Goal: Answer question/provide support

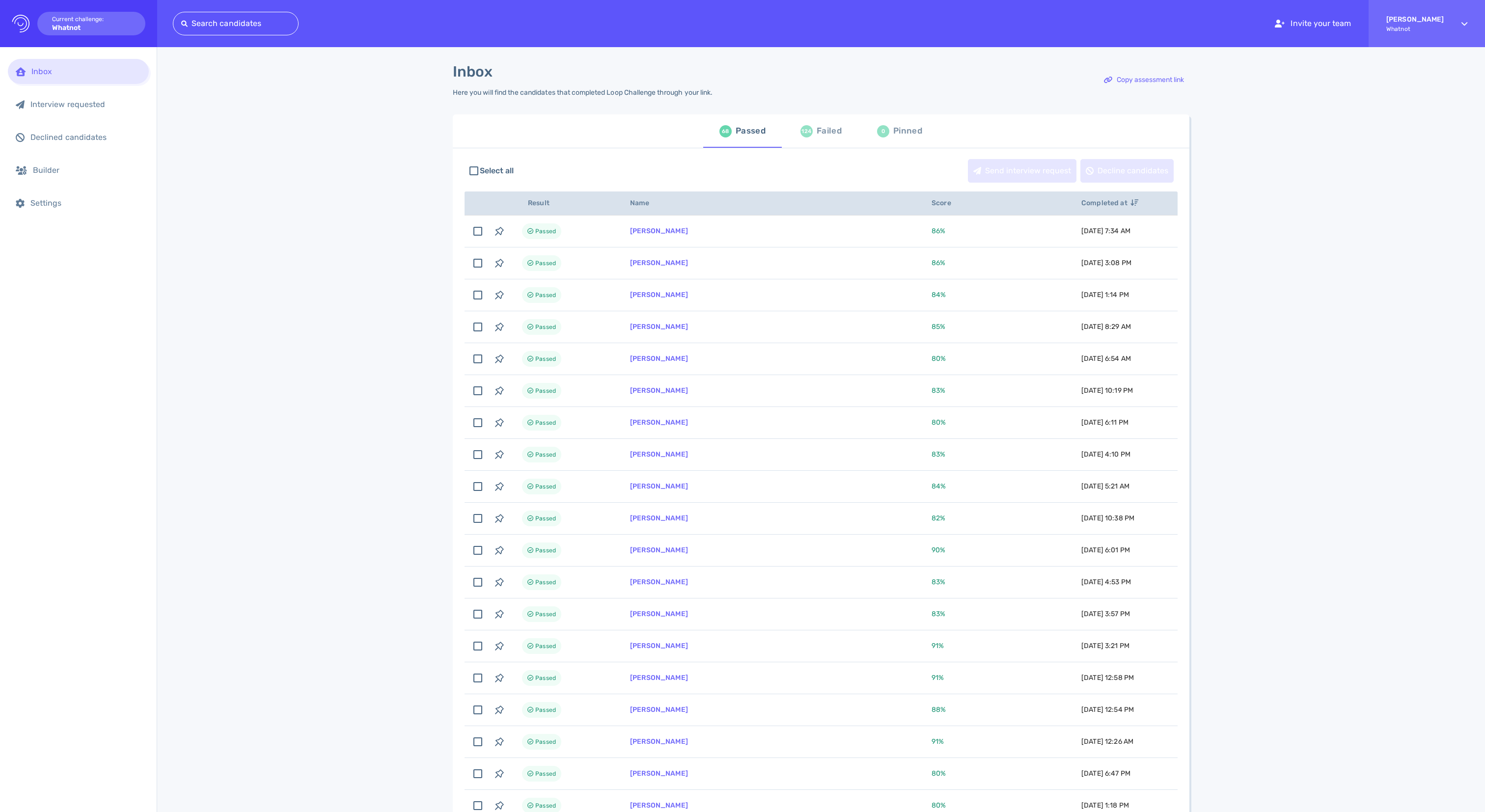
click at [797, 134] on span "124 Failed" at bounding box center [821, 131] width 67 height 28
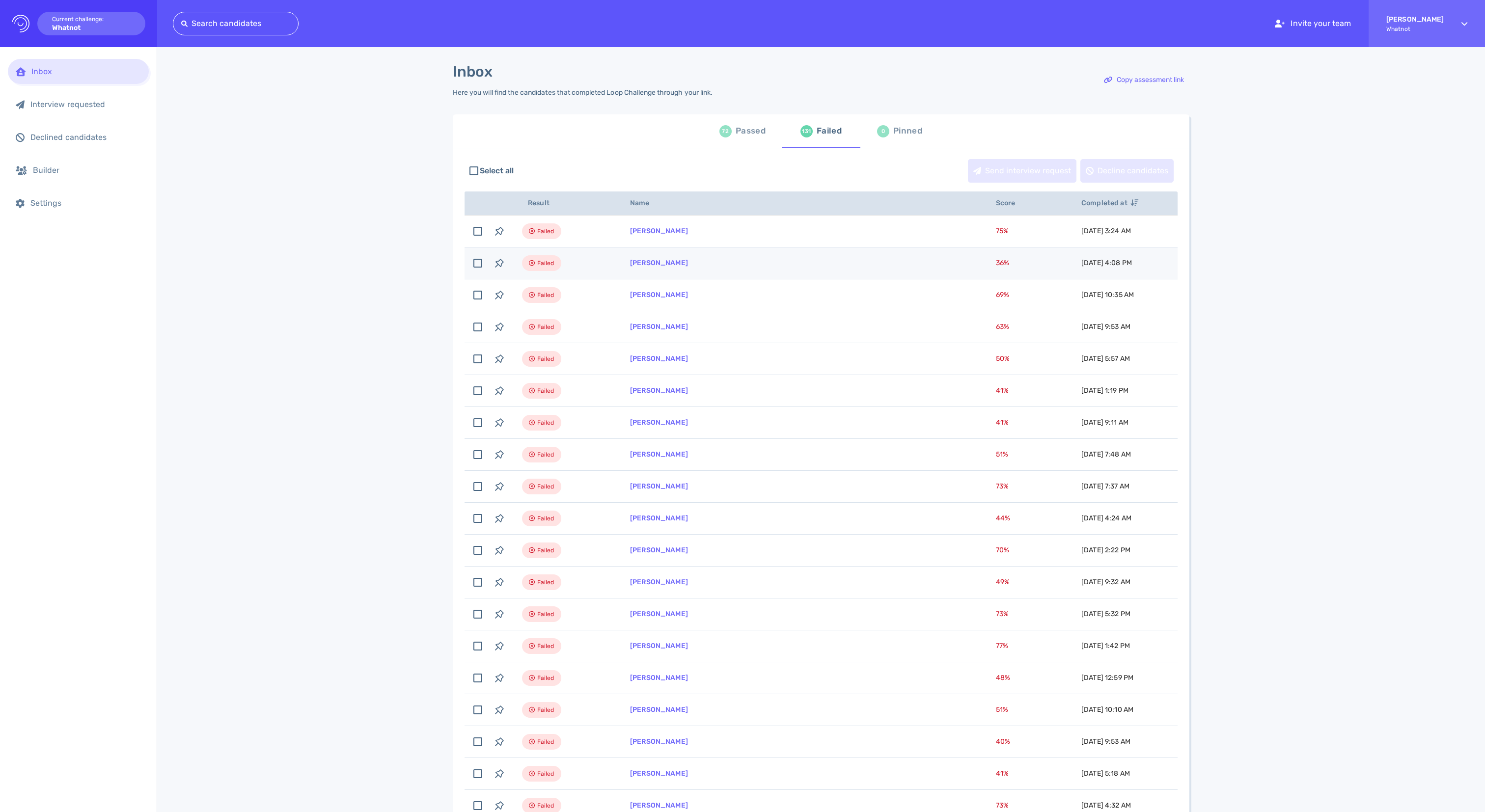
click at [763, 277] on td "[PERSON_NAME]" at bounding box center [801, 263] width 366 height 32
checkbox input "true"
click at [673, 267] on link "[PERSON_NAME]" at bounding box center [659, 263] width 58 height 8
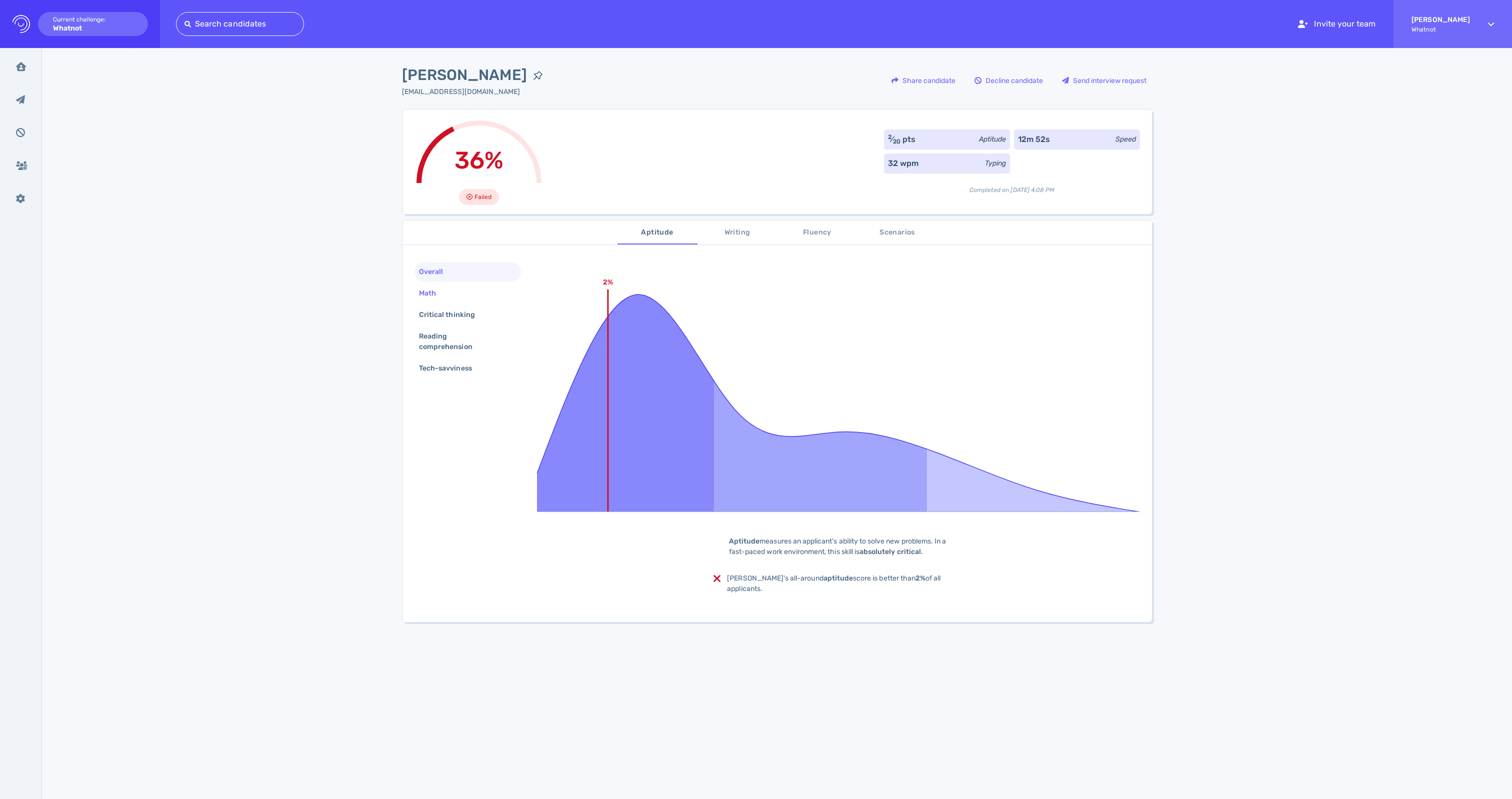
click at [427, 301] on div "Math" at bounding box center [432, 293] width 31 height 15
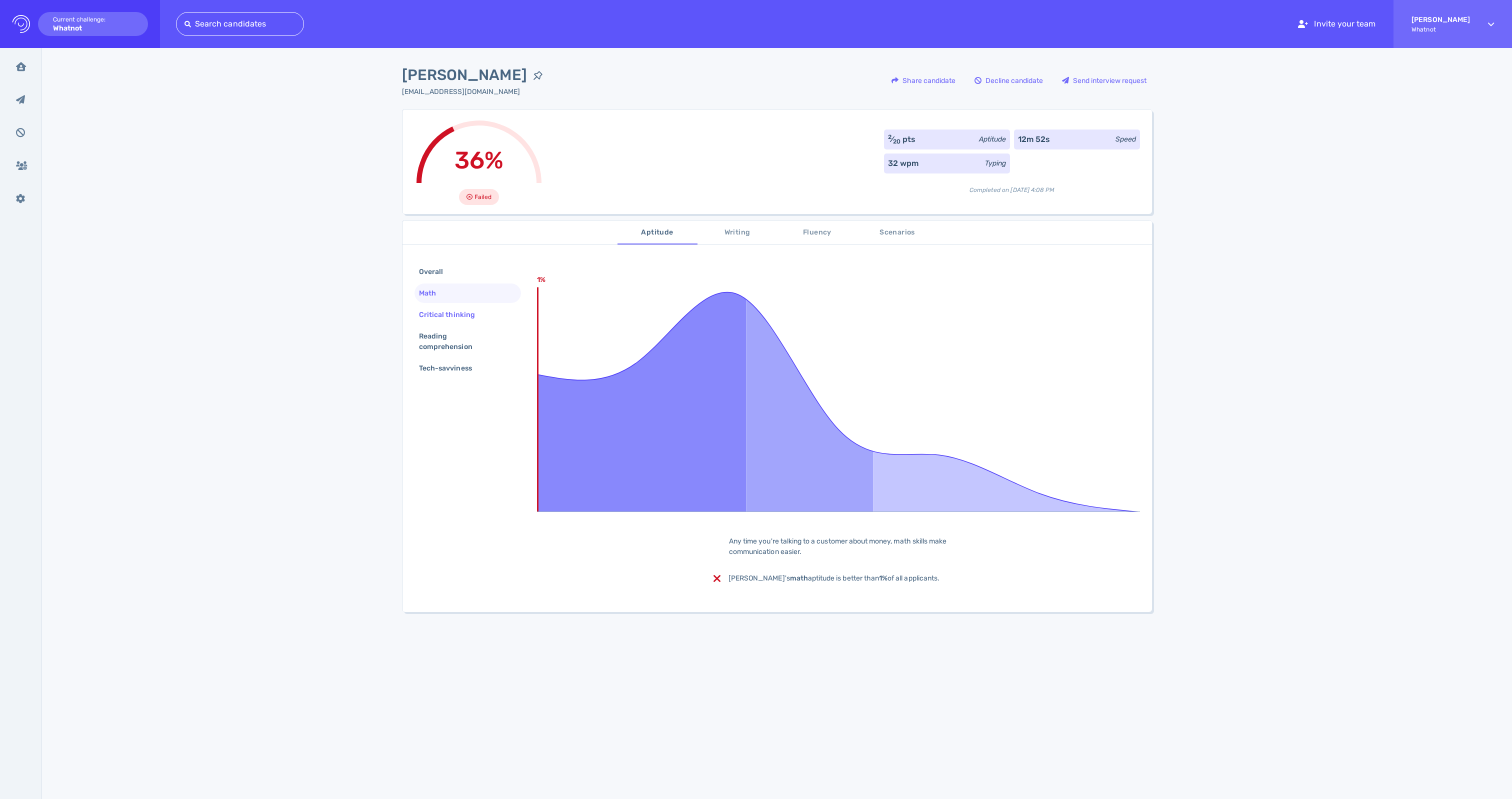
click at [438, 322] on div "Critical thinking" at bounding box center [451, 315] width 70 height 15
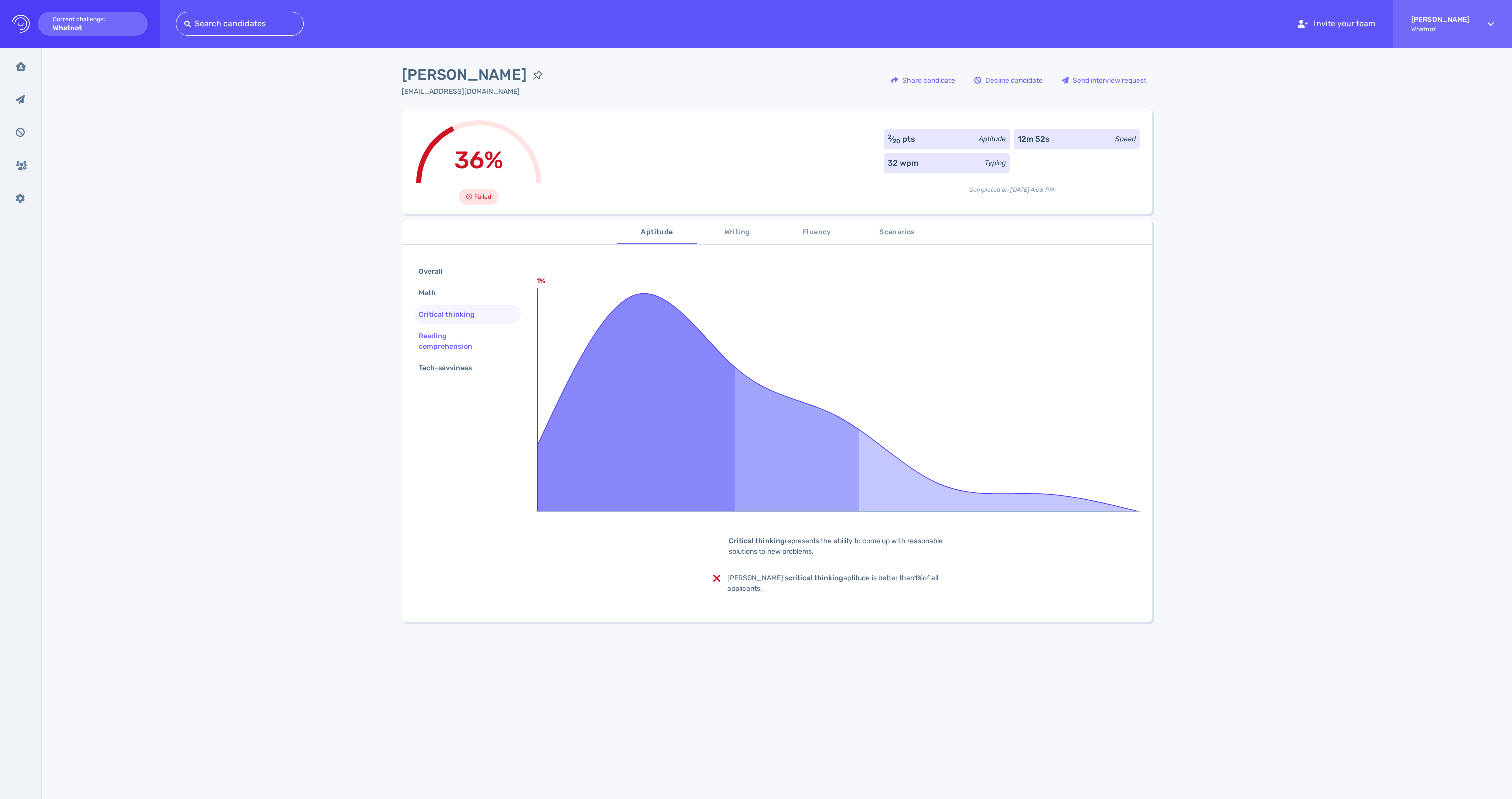
click at [433, 349] on div "Reading comprehension" at bounding box center [463, 342] width 93 height 25
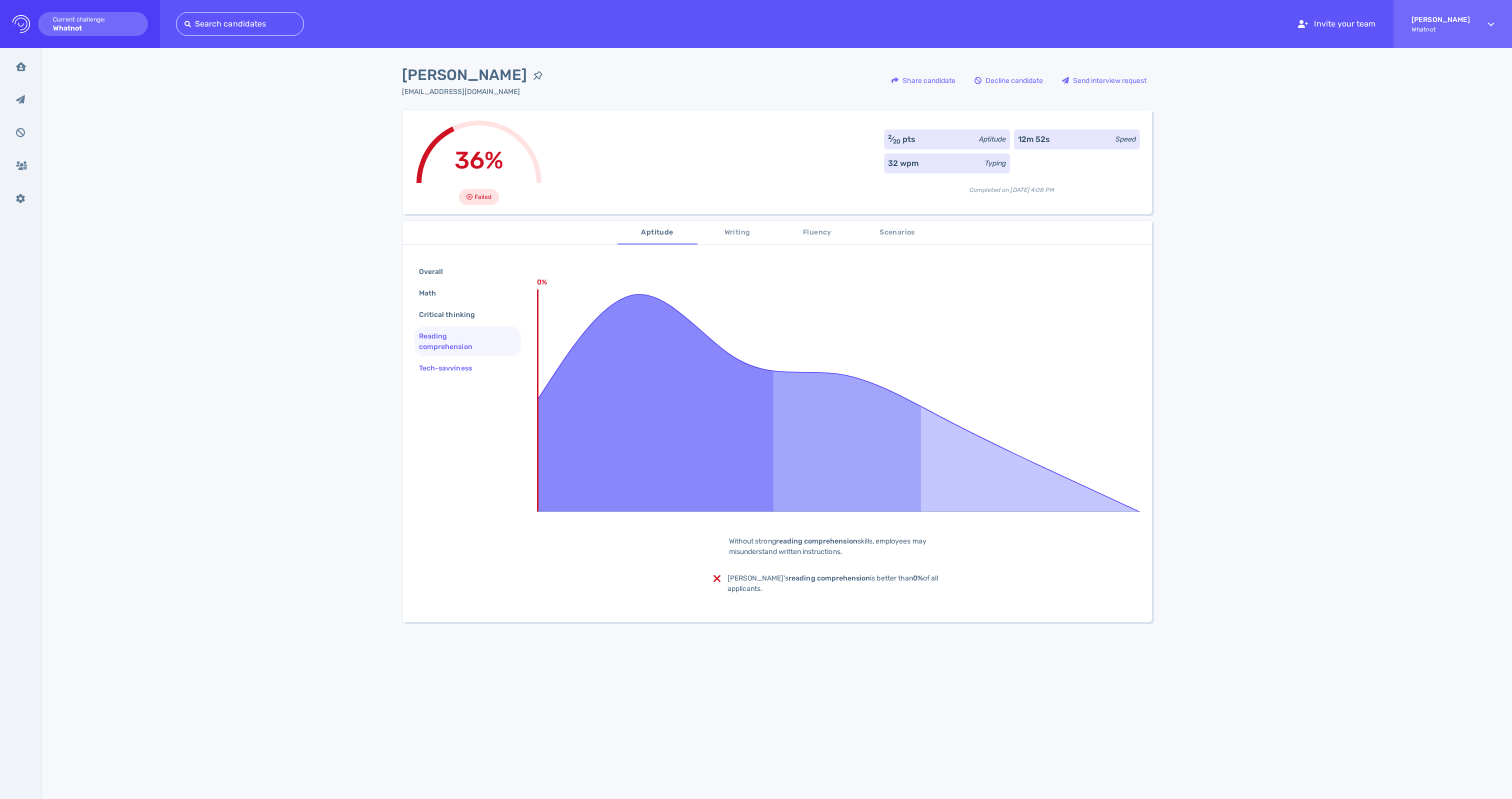
click at [435, 376] on div "Tech-savviness" at bounding box center [450, 368] width 67 height 15
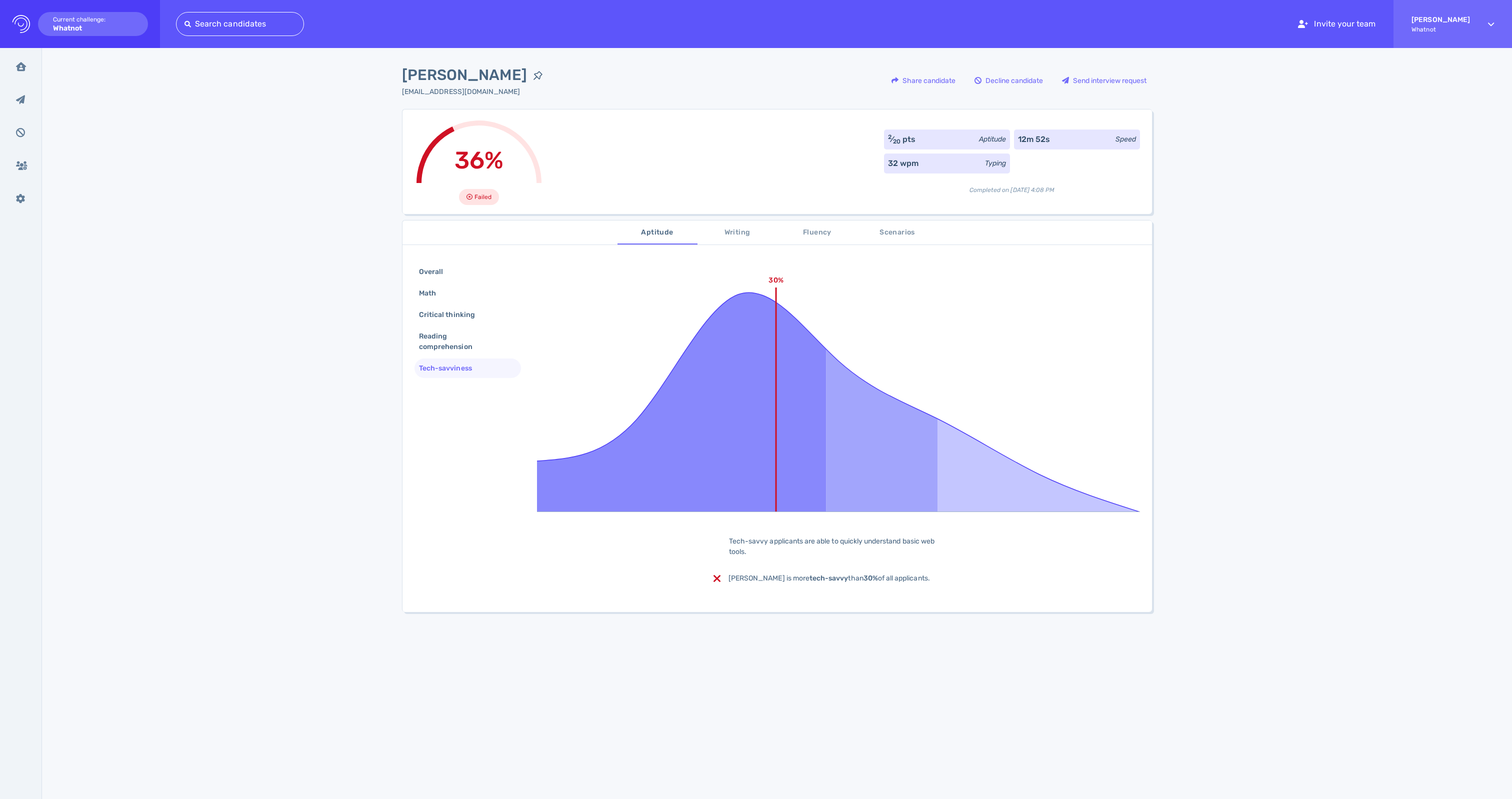
click at [735, 228] on span "Writing" at bounding box center [738, 232] width 68 height 12
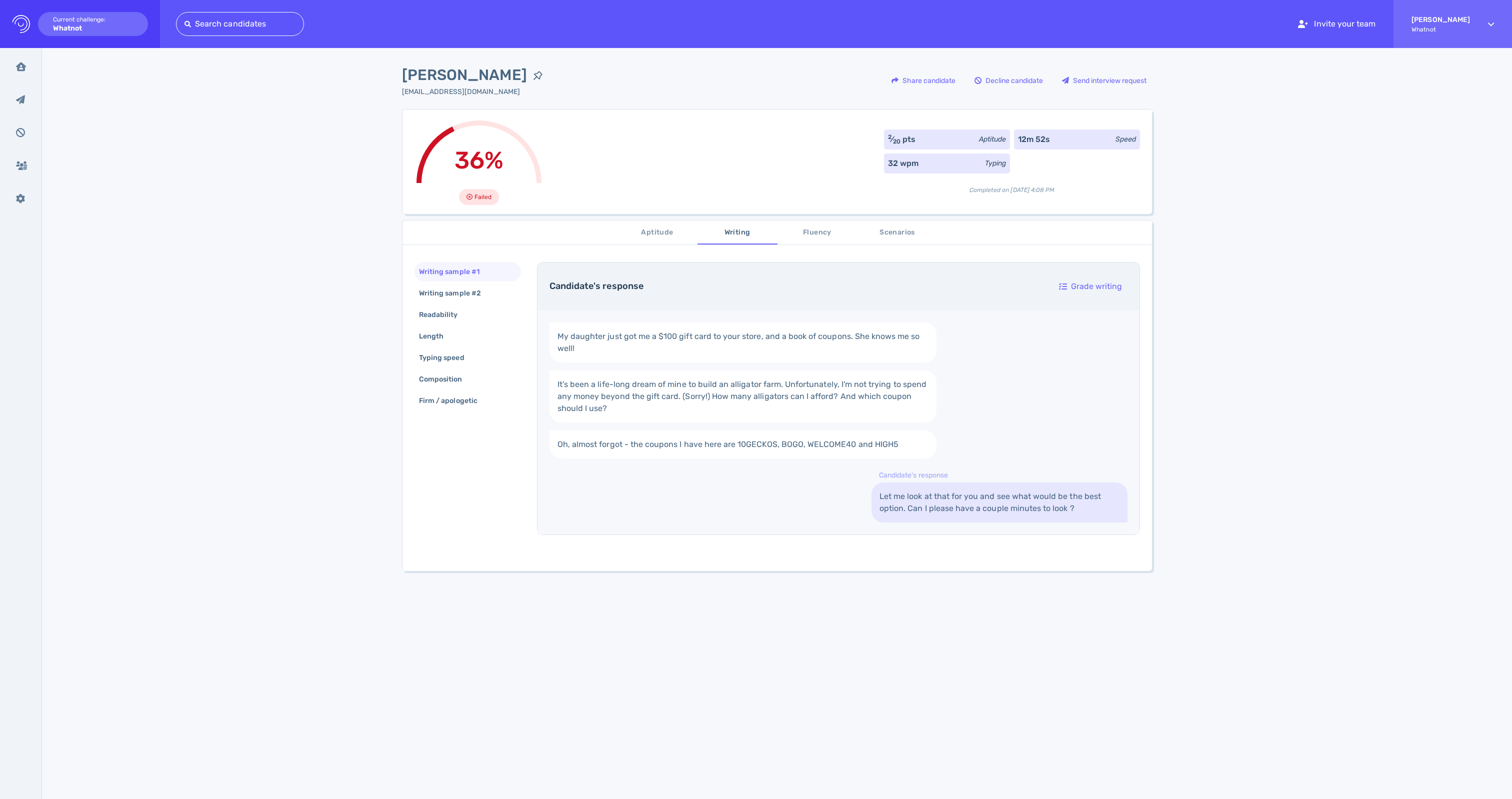
click at [1029, 522] on link "Let me look at that for you and see what would be the best option. Can I please…" at bounding box center [1000, 503] width 256 height 40
click at [1124, 535] on div "My daughter just got me a $100 gift card to your store, and a book of coupons. …" at bounding box center [839, 423] width 602 height 224
click at [484, 301] on div "Writing sample #2" at bounding box center [454, 293] width 76 height 15
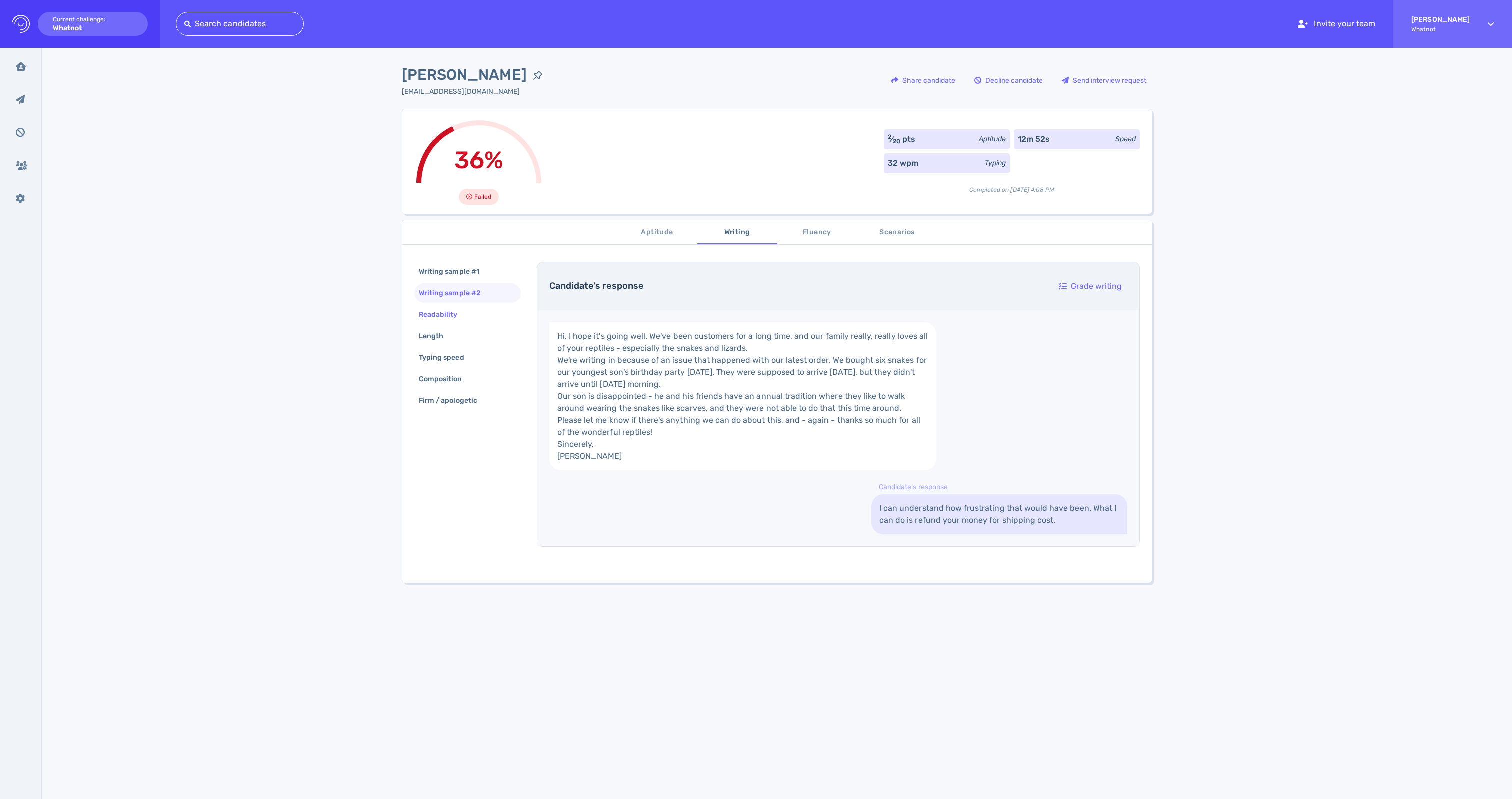
click at [450, 321] on div "Readability" at bounding box center [443, 315] width 53 height 15
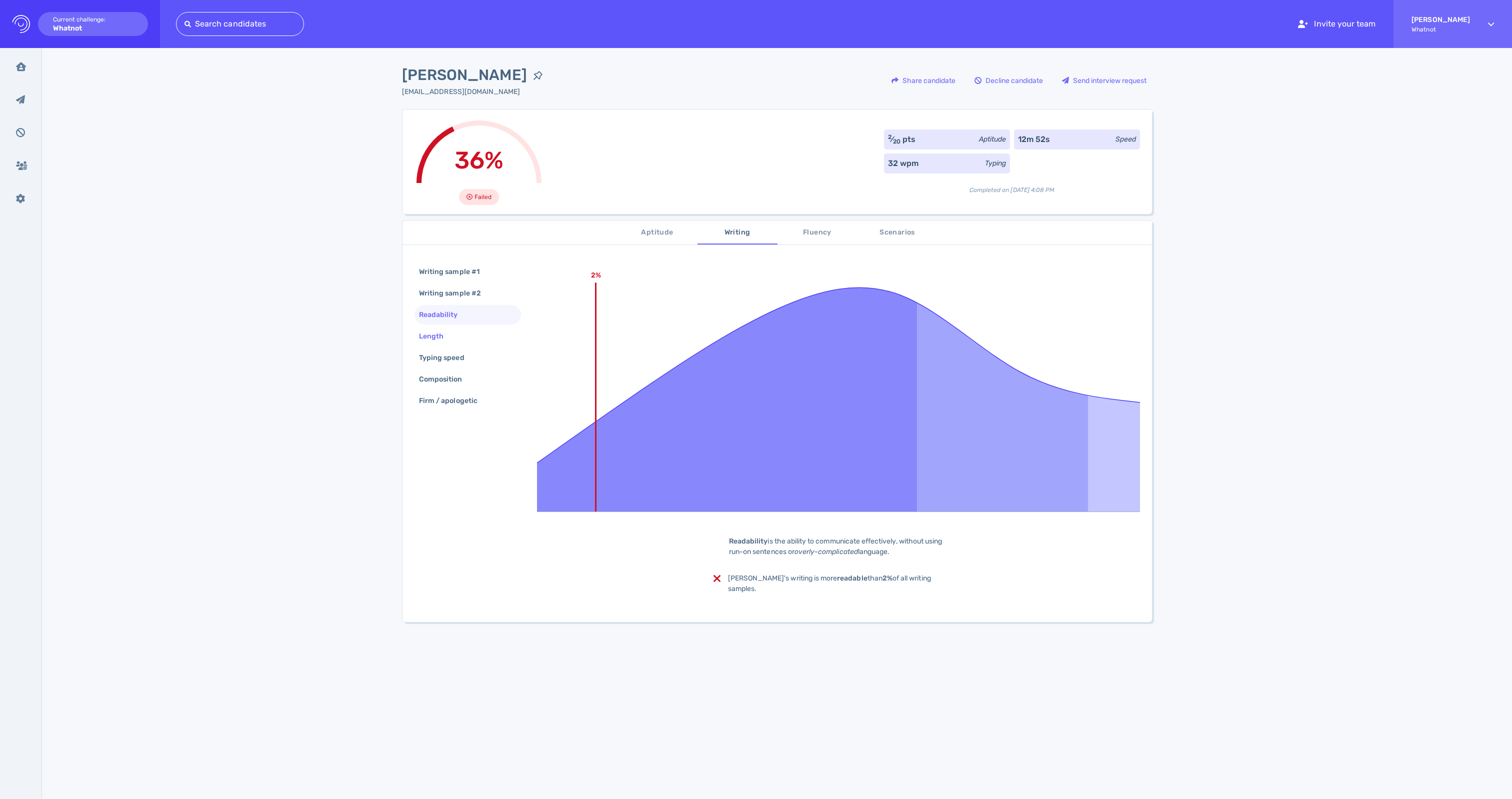
click at [441, 343] on div "Length" at bounding box center [436, 336] width 39 height 15
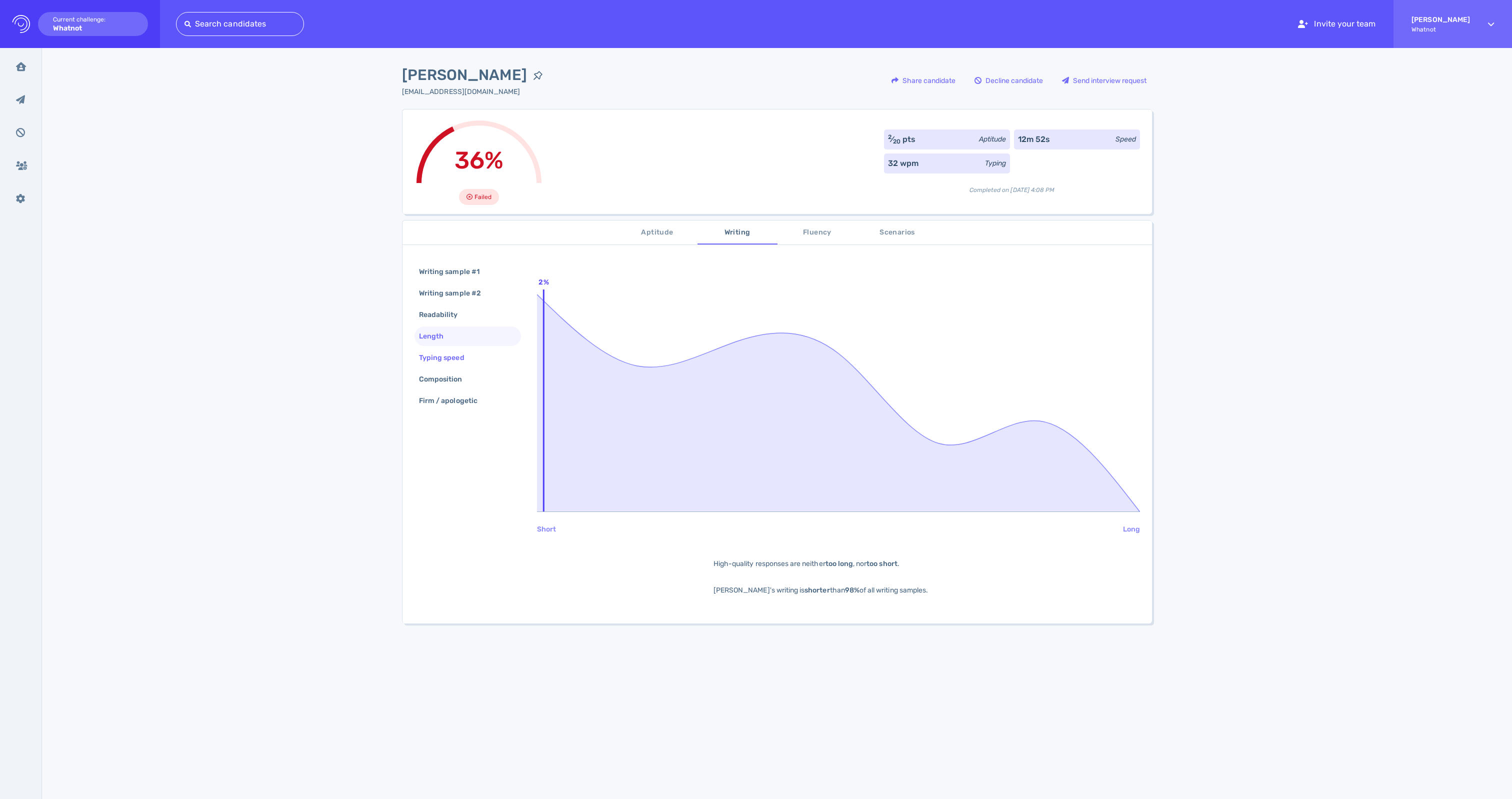
click at [456, 368] on div "Typing speed" at bounding box center [467, 358] width 106 height 19
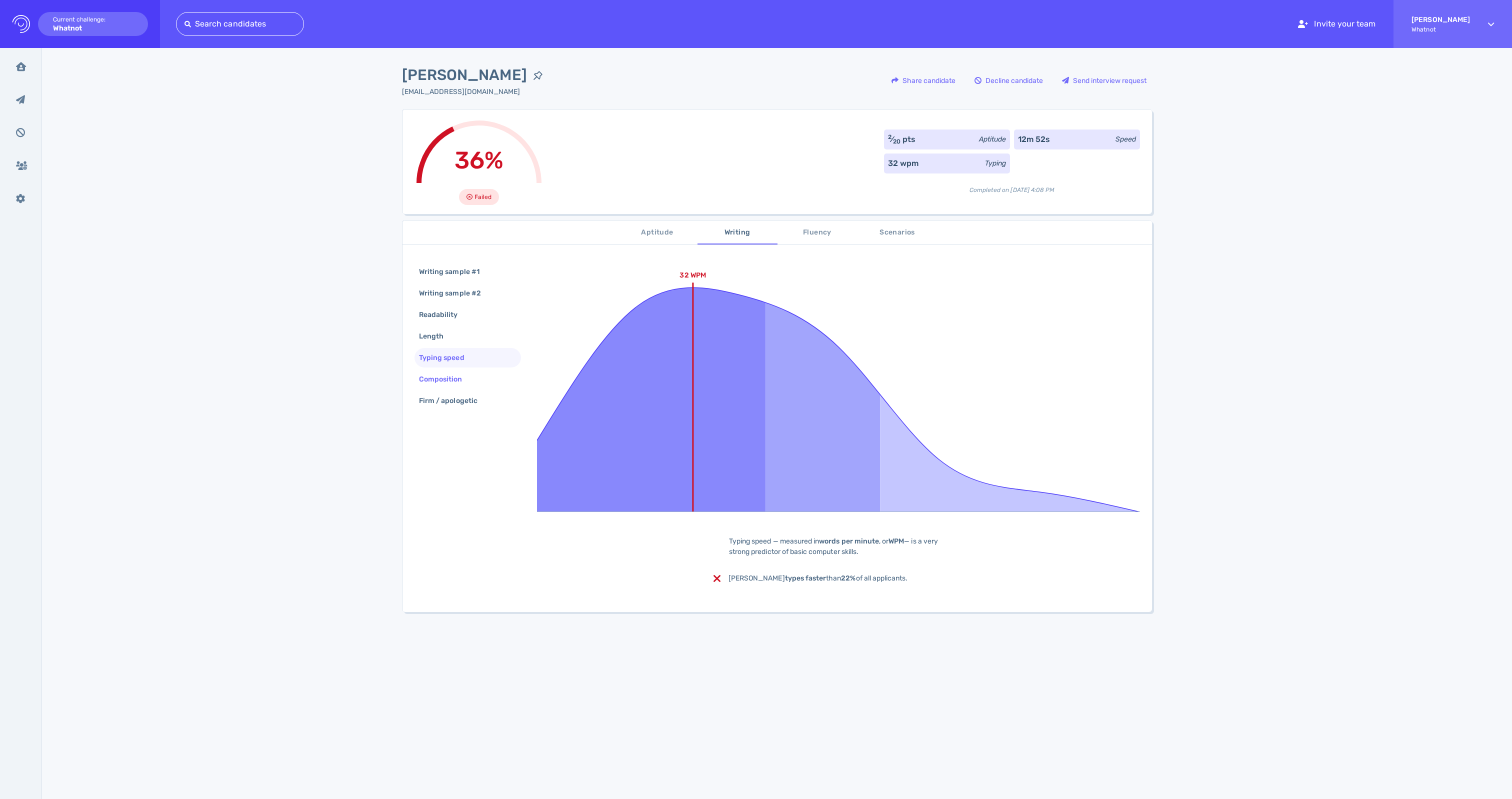
click at [449, 386] on div "Composition" at bounding box center [446, 379] width 58 height 15
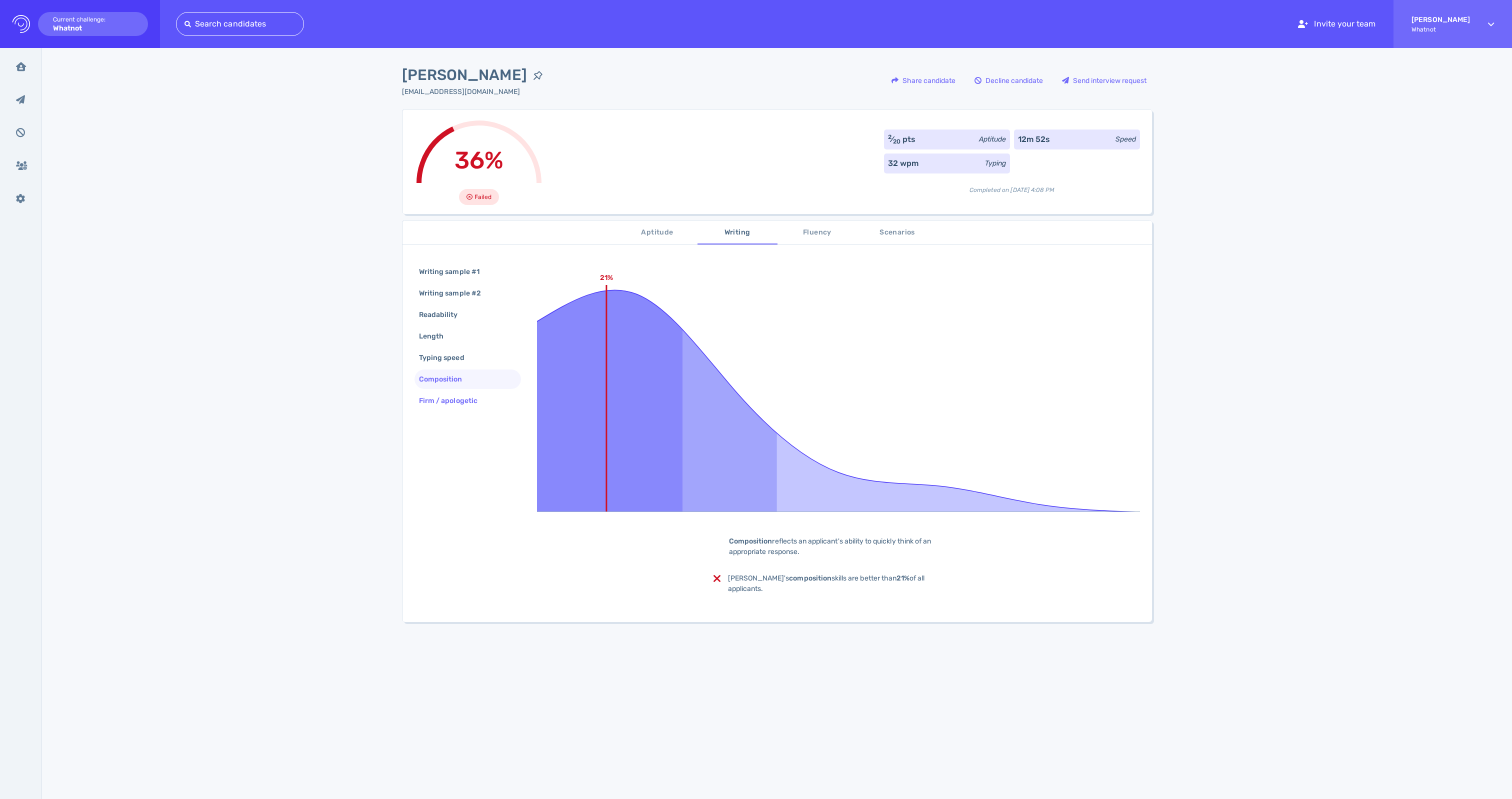
click at [452, 408] on div "Firm / apologetic" at bounding box center [453, 400] width 73 height 15
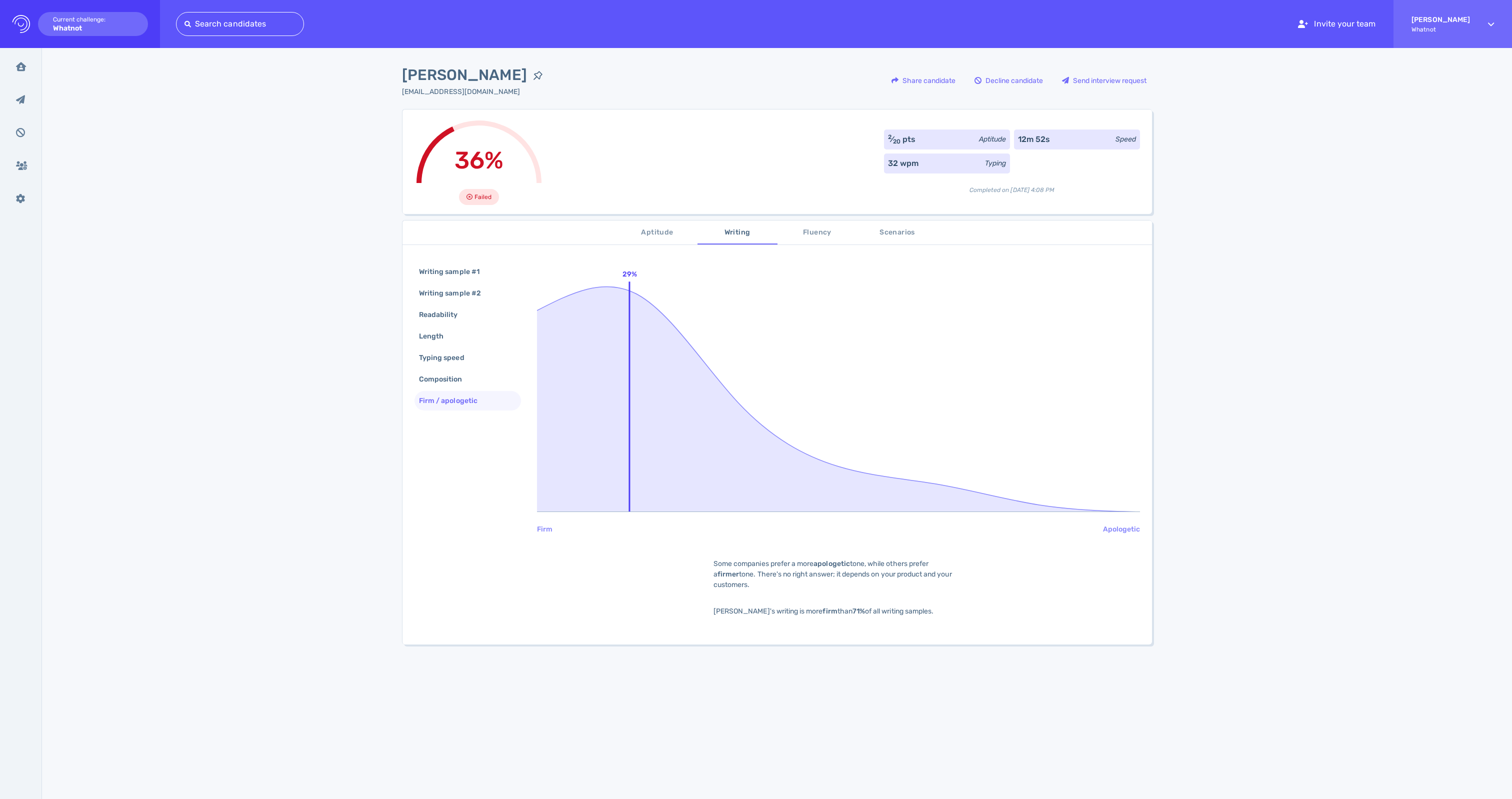
click at [835, 235] on span "Fluency" at bounding box center [818, 232] width 68 height 12
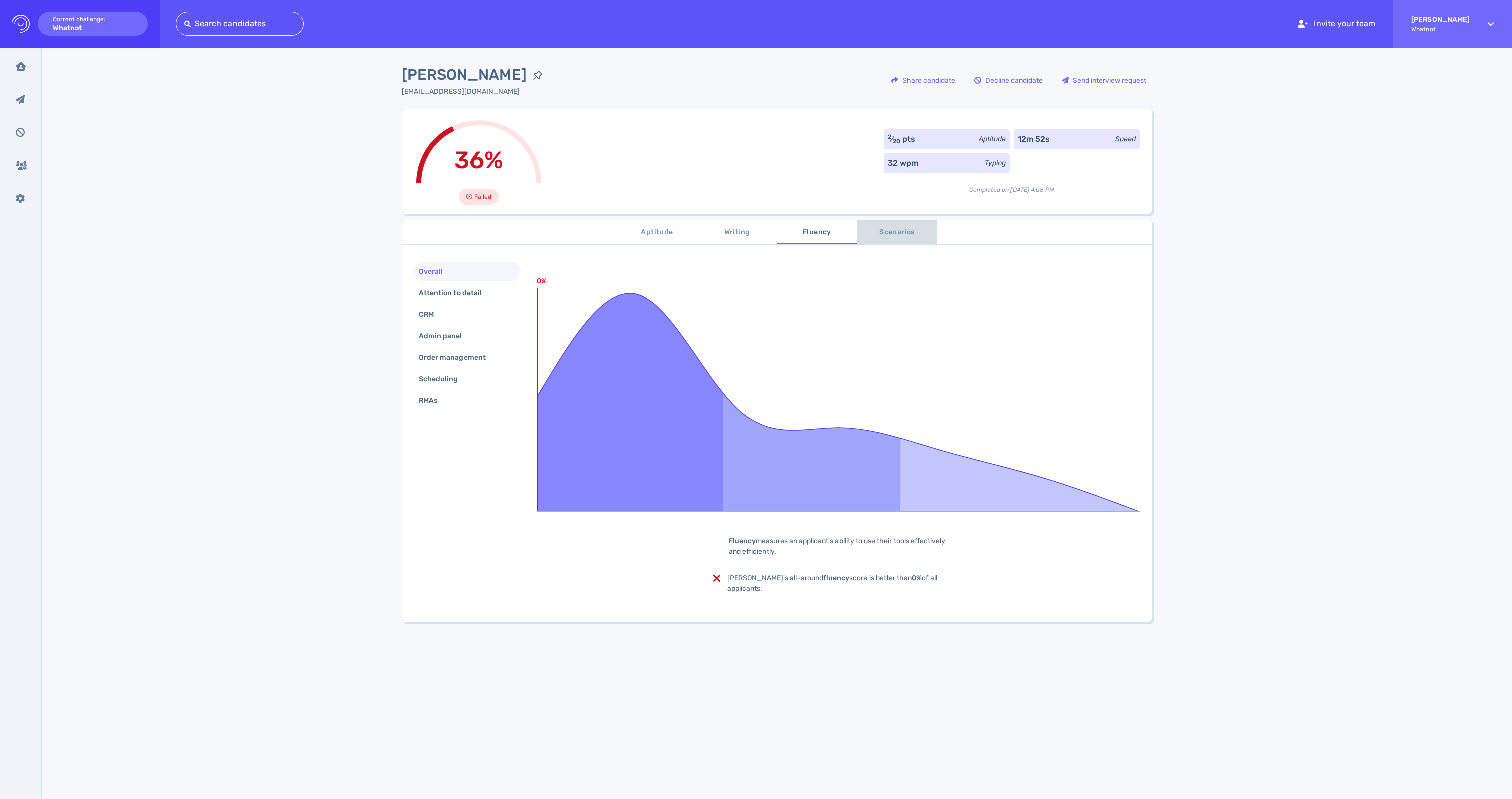
click at [895, 239] on span "Scenarios" at bounding box center [897, 232] width 68 height 12
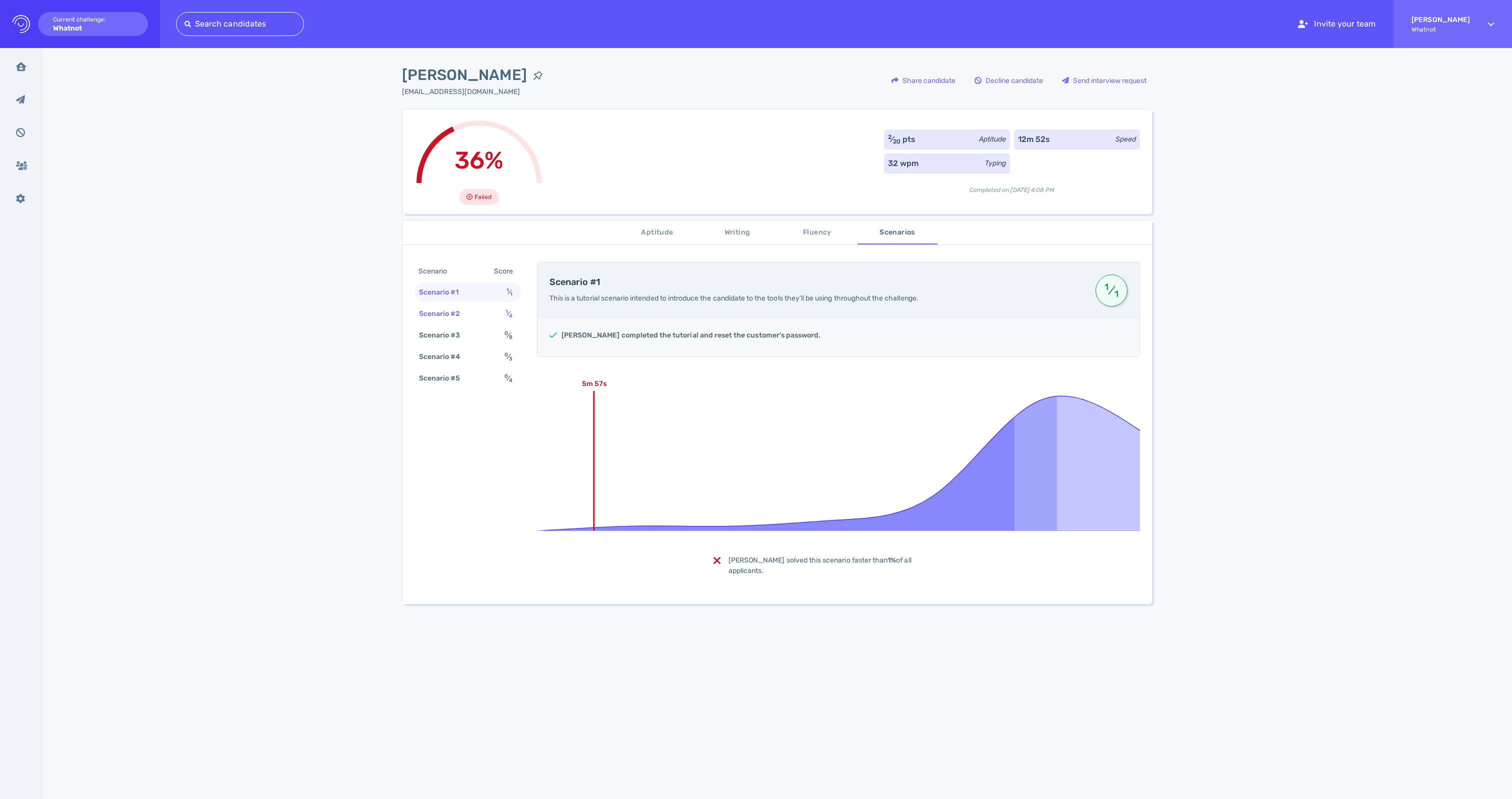
click at [453, 321] on div "Scenario #2" at bounding box center [444, 313] width 56 height 15
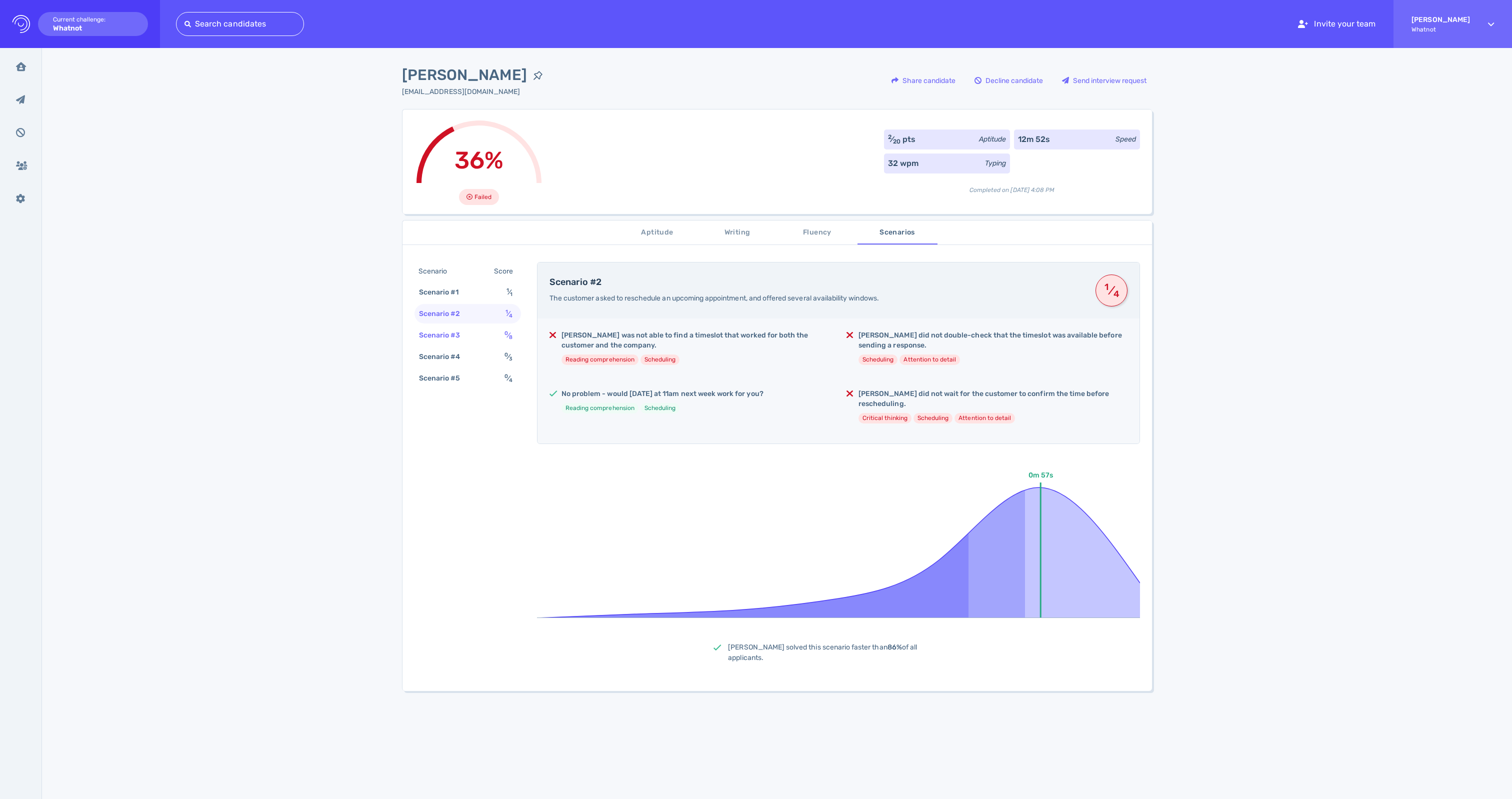
click at [462, 343] on div "Scenario #3" at bounding box center [444, 335] width 56 height 15
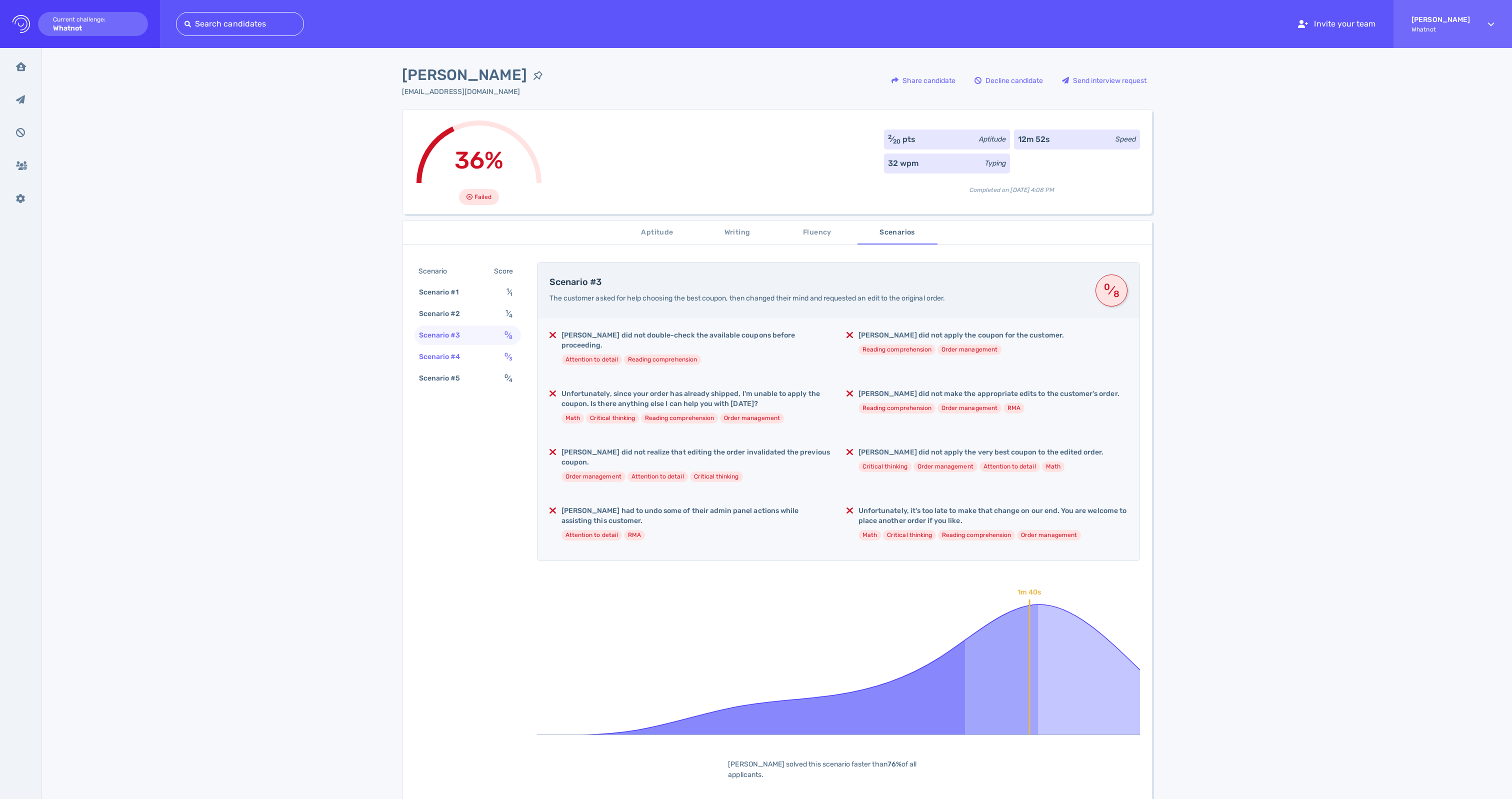
click at [464, 364] on div "Scenario #4" at bounding box center [444, 356] width 56 height 15
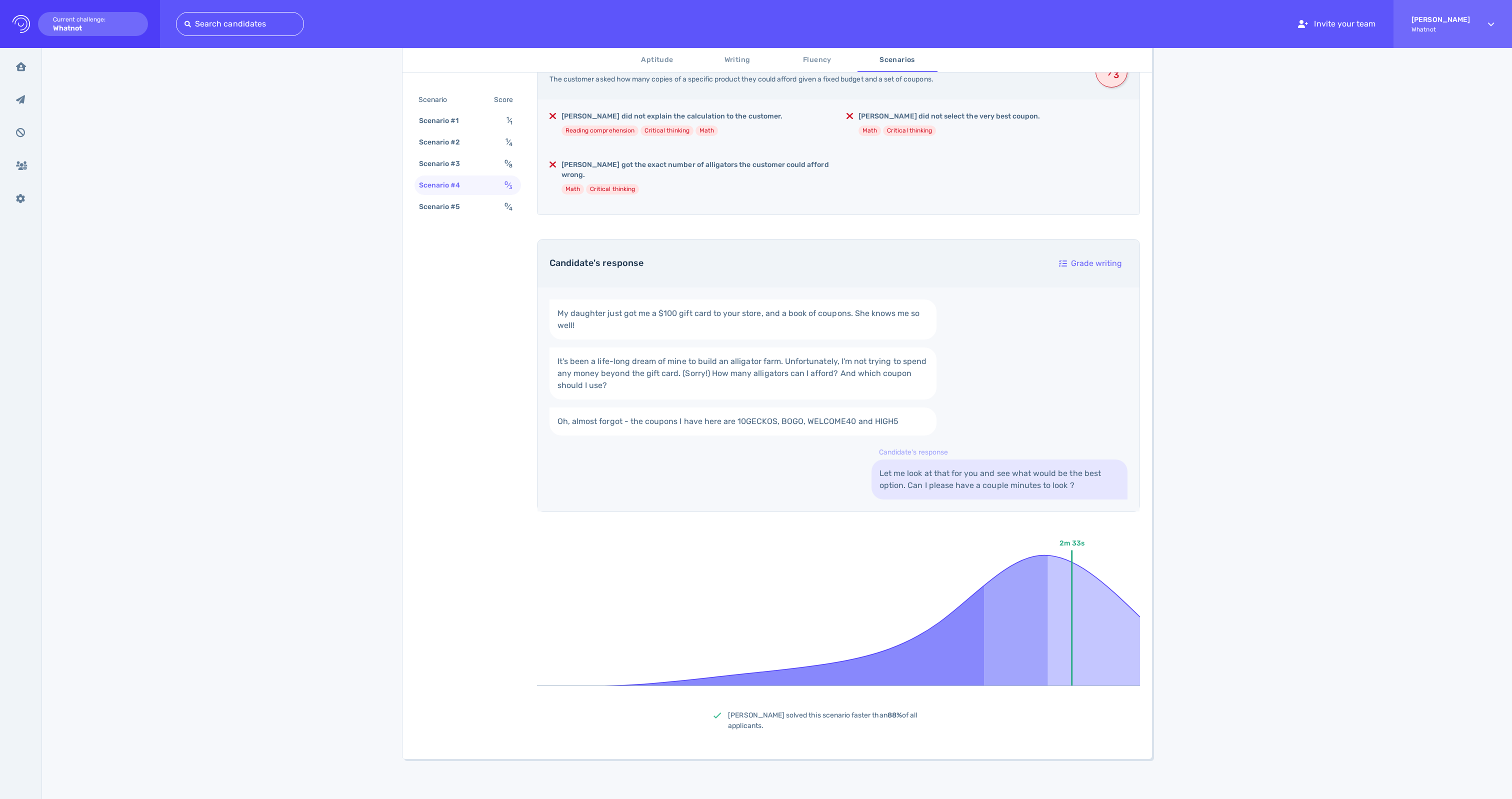
scroll to position [243, 0]
click at [446, 214] on div "Scenario #5" at bounding box center [444, 207] width 56 height 15
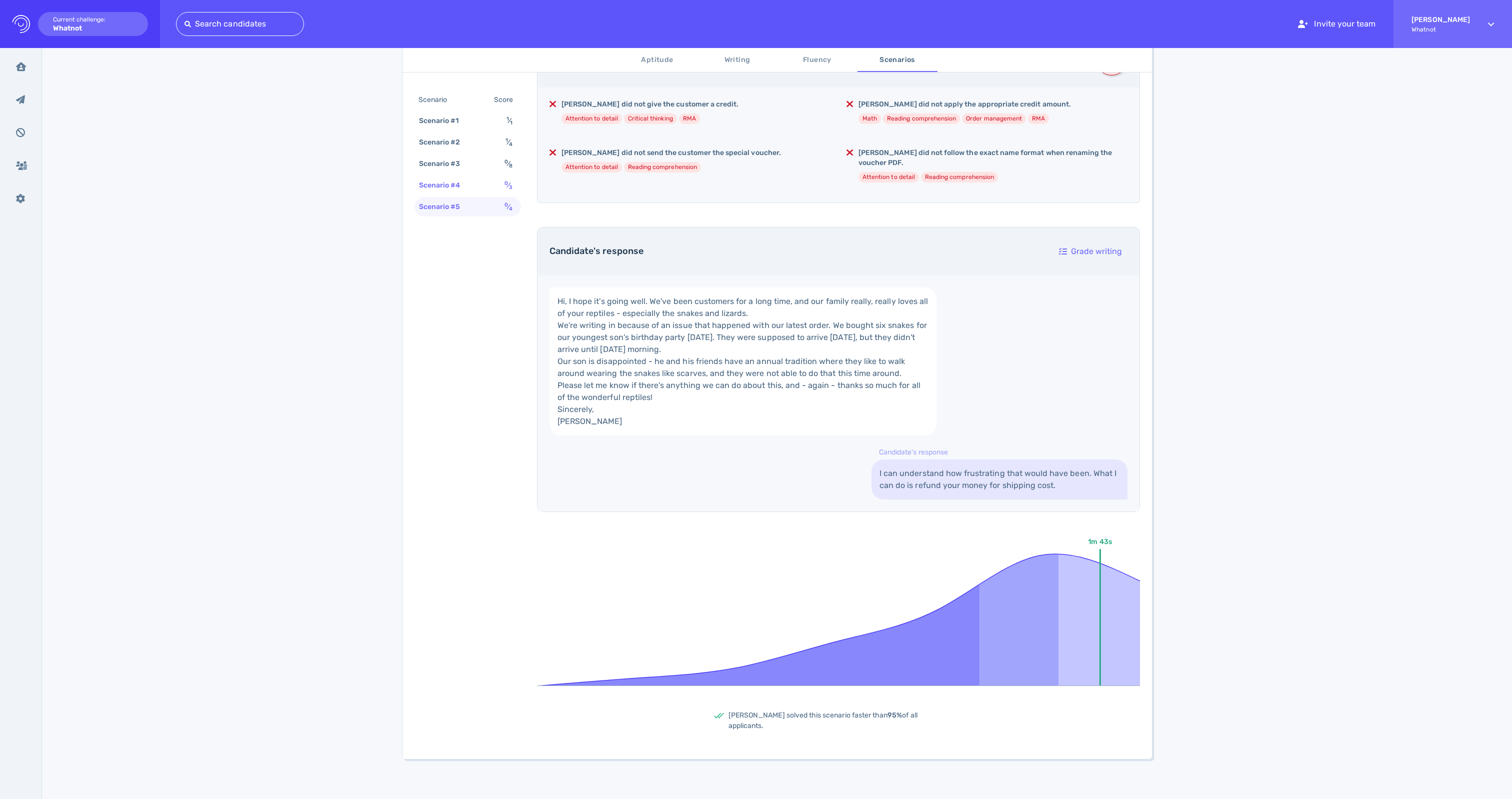
click at [473, 193] on div "Scenario #4" at bounding box center [444, 185] width 56 height 15
